Goal: Communication & Community: Participate in discussion

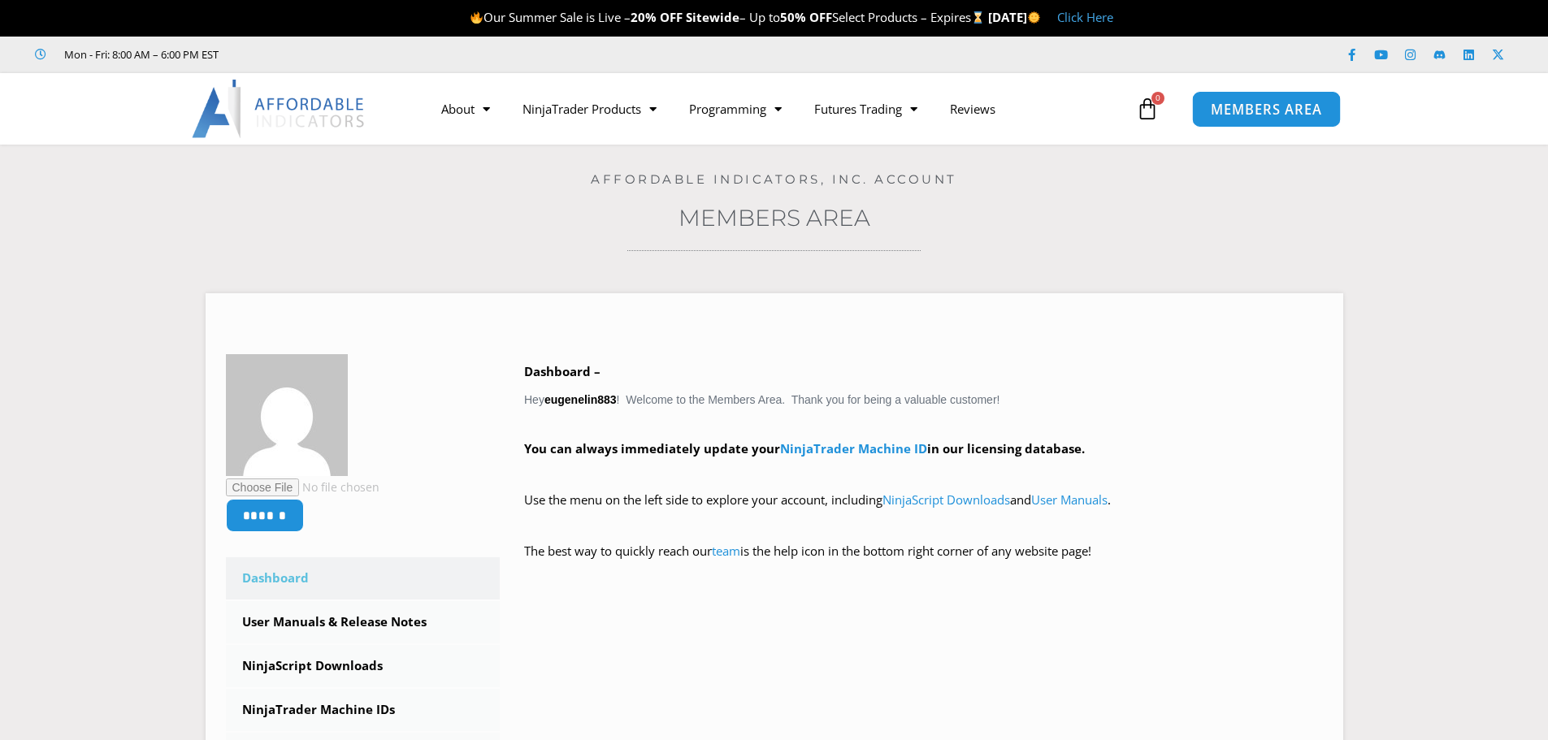
click at [1243, 123] on link "MEMBERS AREA" at bounding box center [1266, 108] width 149 height 37
click at [1513, 701] on icon "Open Intercom Messenger" at bounding box center [1511, 704] width 19 height 21
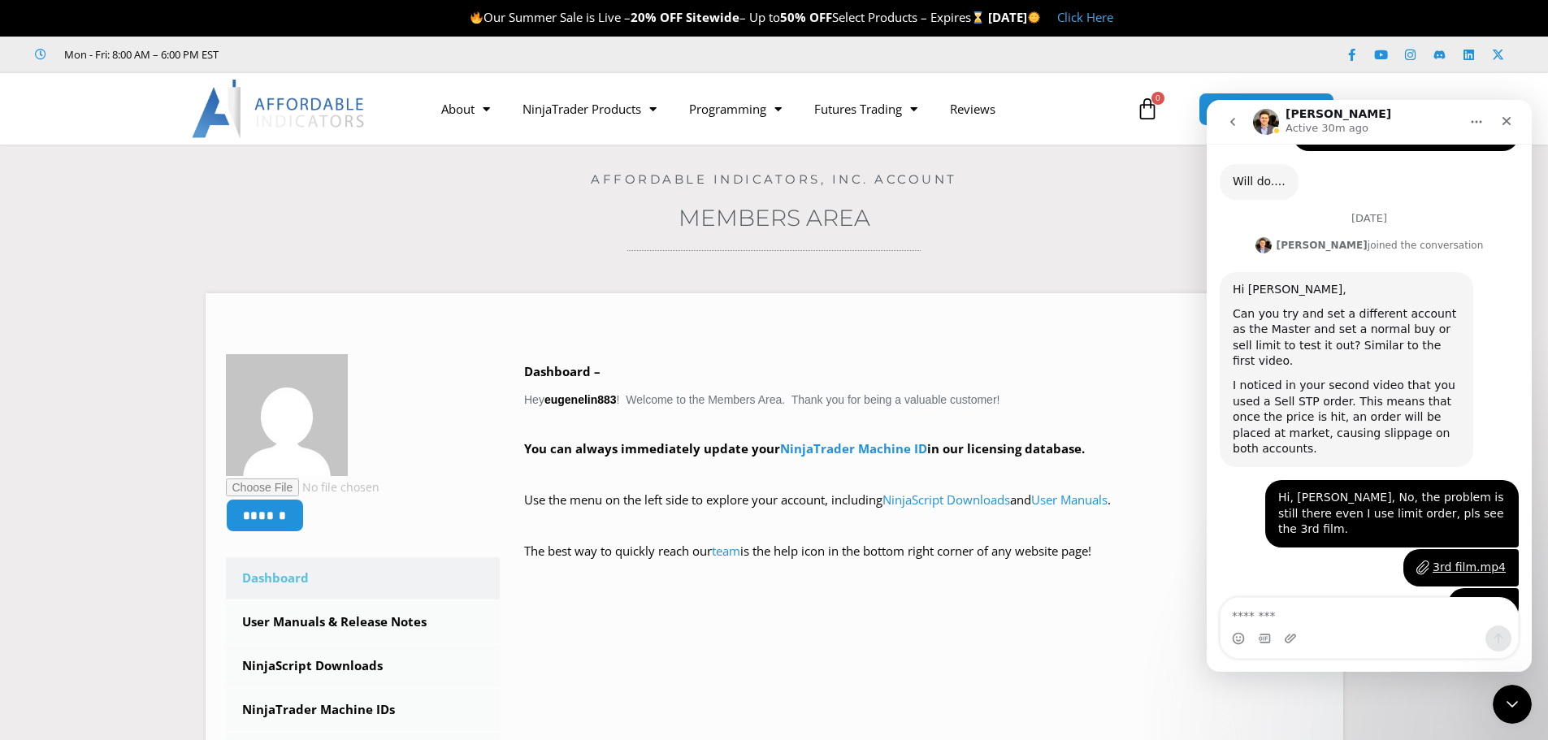
scroll to position [3189, 0]
click at [1351, 622] on textarea "Message…" at bounding box center [1368, 612] width 297 height 28
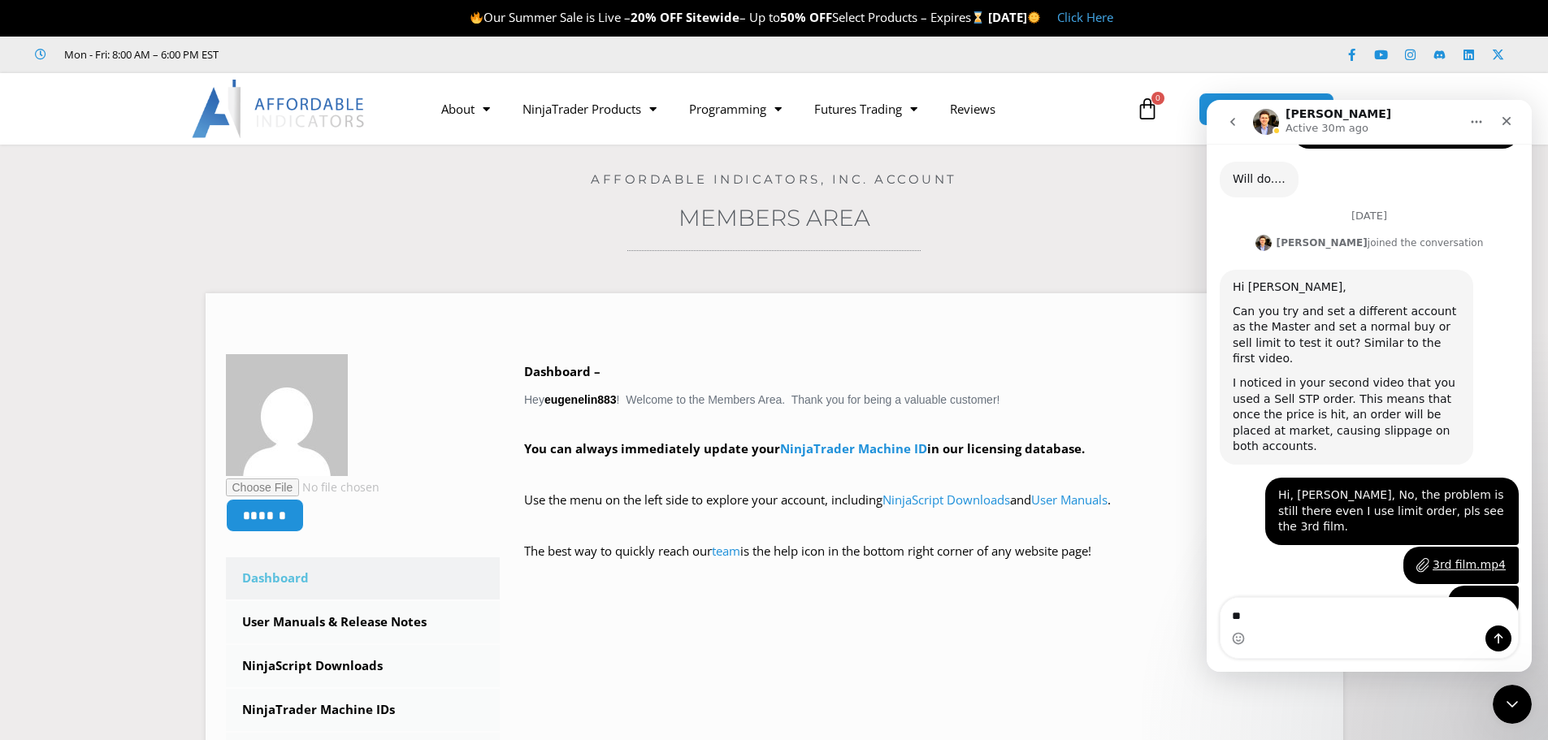
type textarea "*"
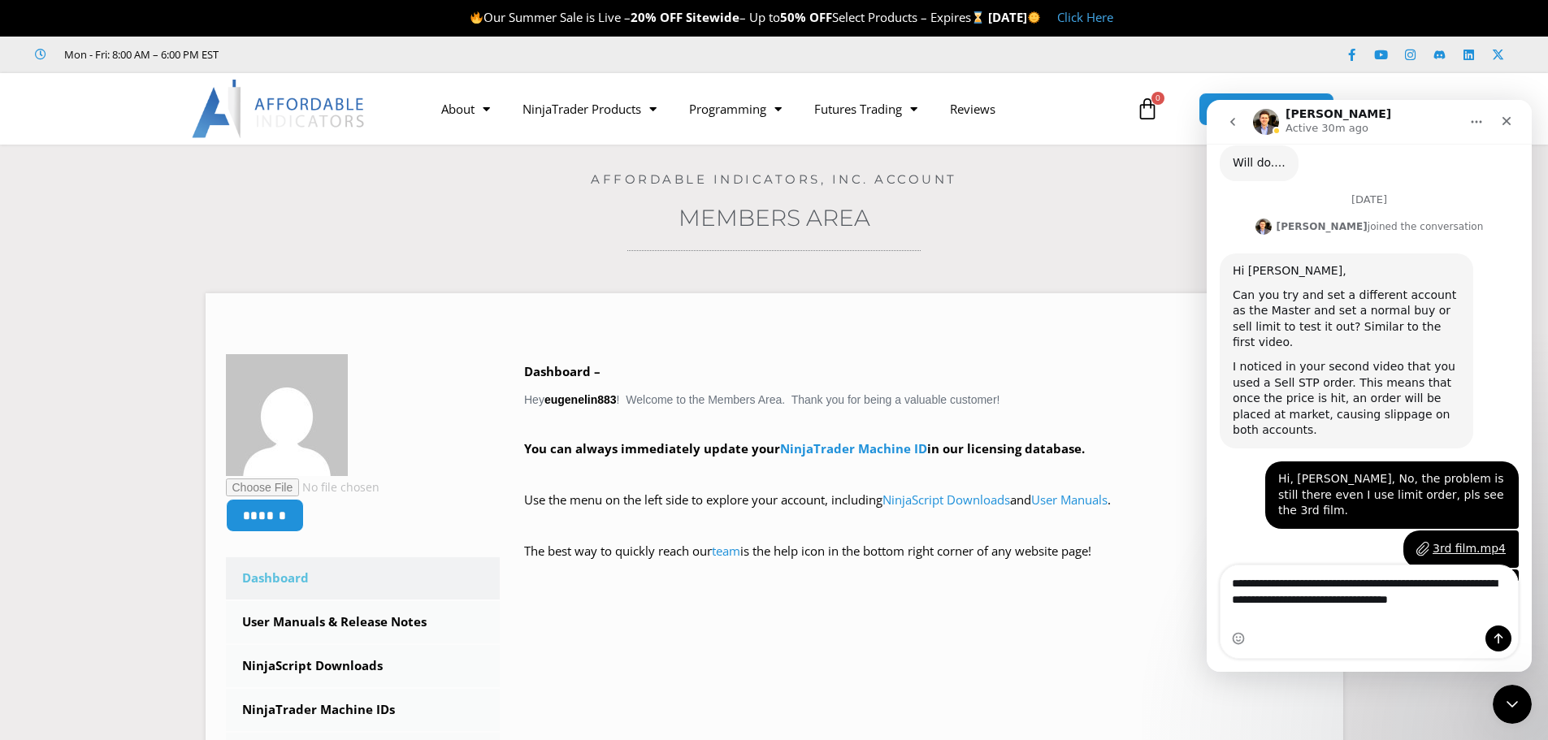
scroll to position [3222, 0]
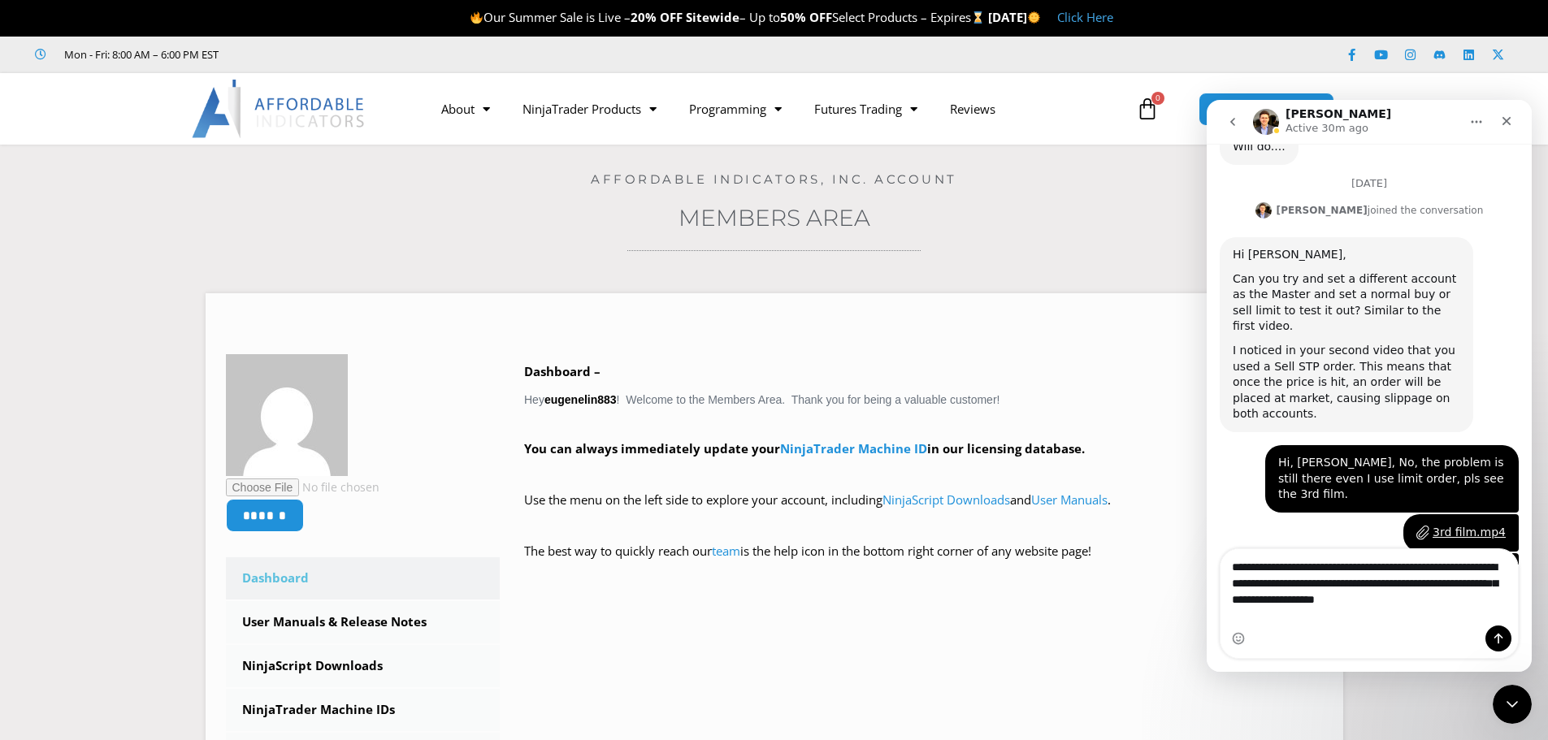
type textarea "**********"
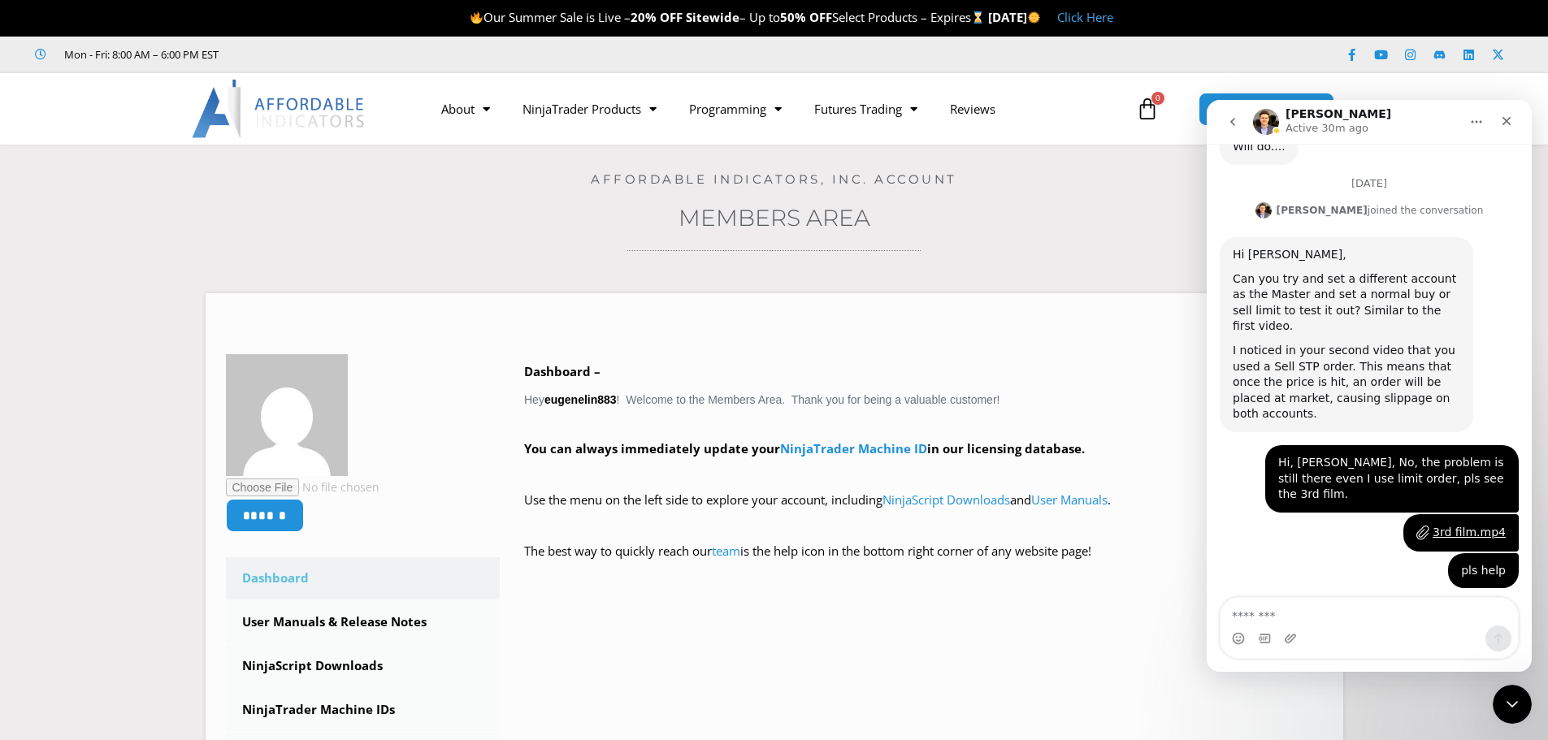
scroll to position [3286, 0]
